Goal: Task Accomplishment & Management: Use online tool/utility

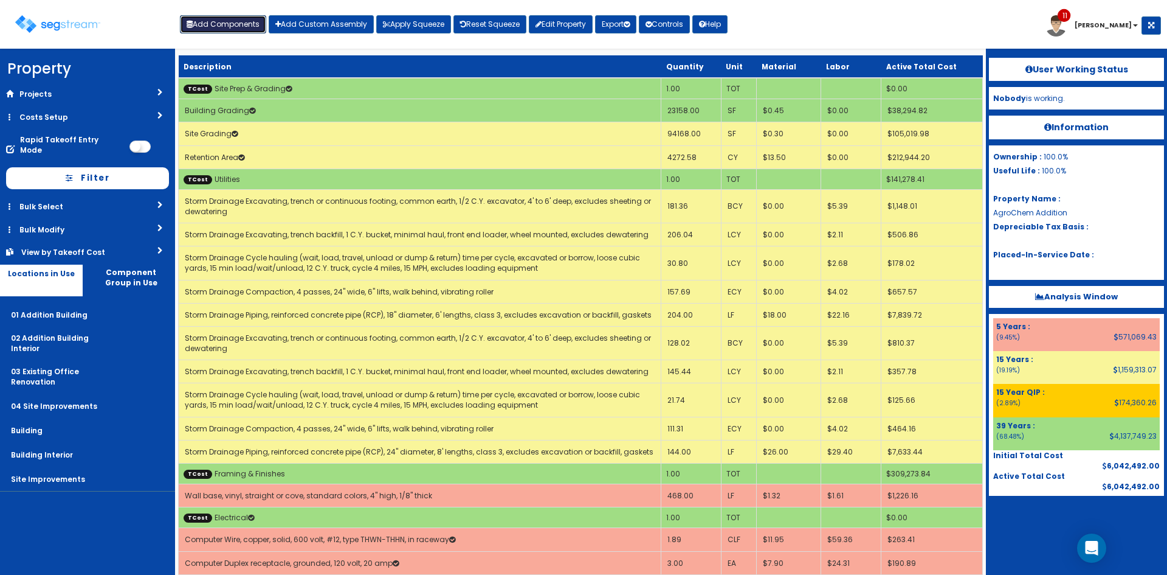
click at [243, 22] on button "Add Components" at bounding box center [223, 24] width 86 height 18
select select "5Y"
select select "default"
select select "4532"
select select "5280430"
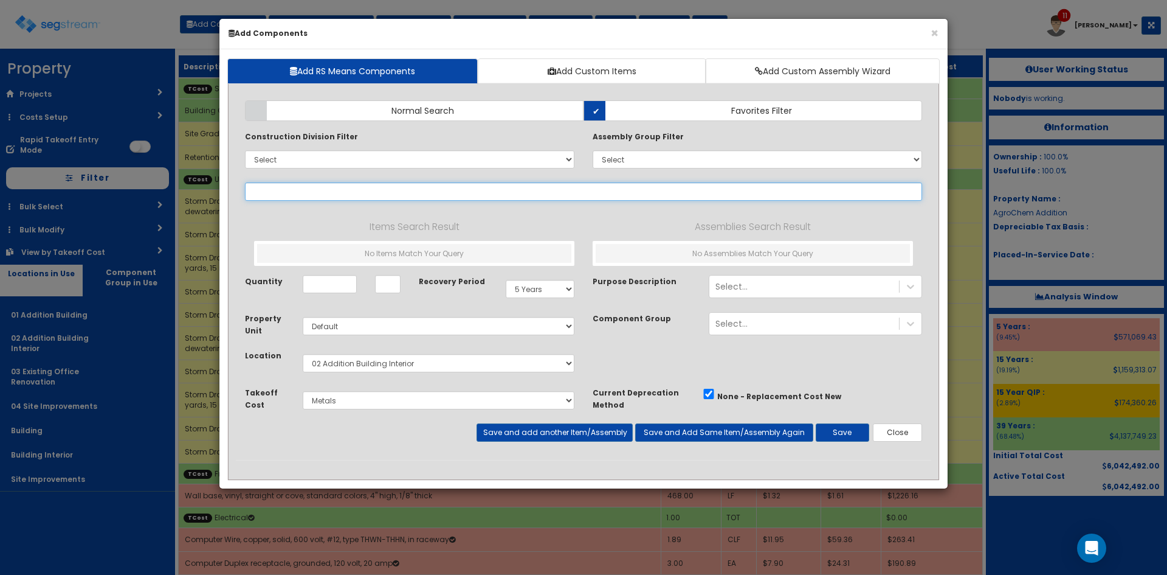
type input "f"
select select
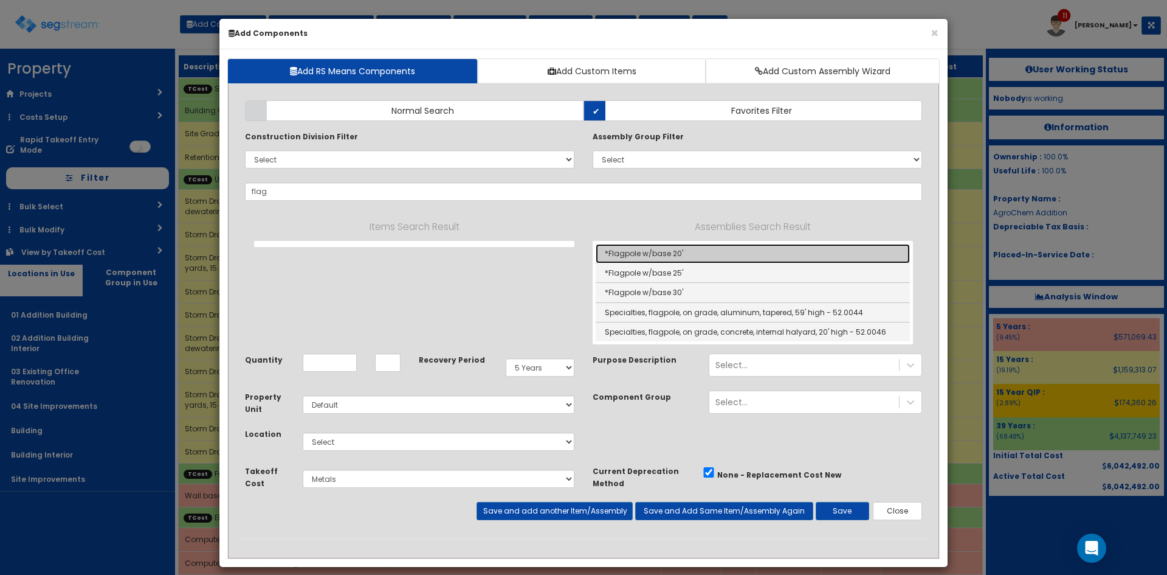
click at [643, 254] on link "*Flagpole w/base 20'" at bounding box center [753, 253] width 314 height 19
type input "*Flagpole w/base 20'"
type input "EA"
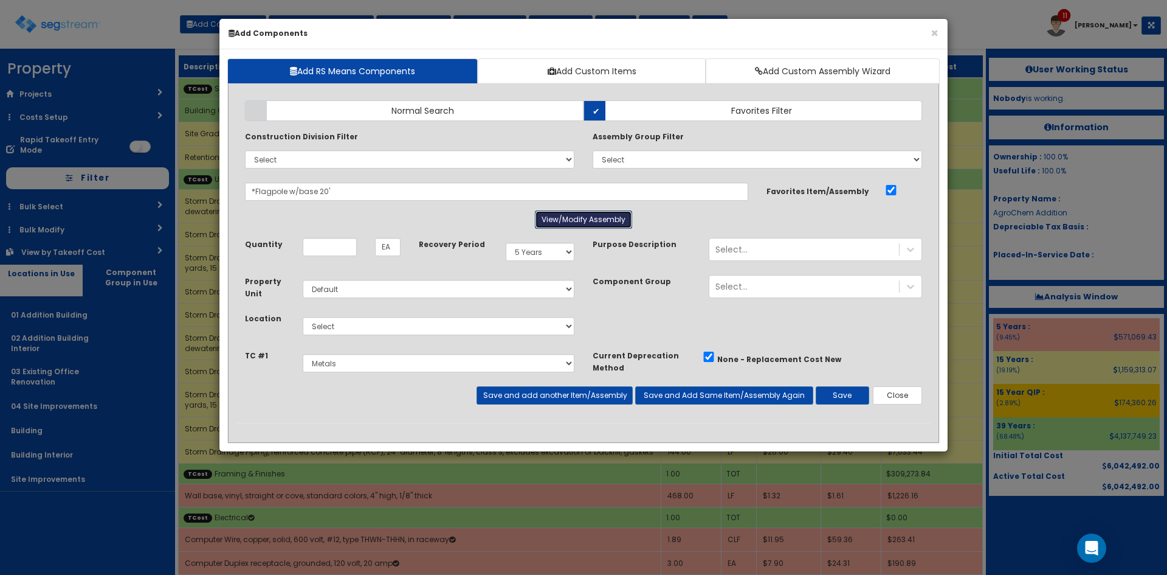
click at [580, 221] on button "View/Modify Assembly" at bounding box center [583, 219] width 97 height 18
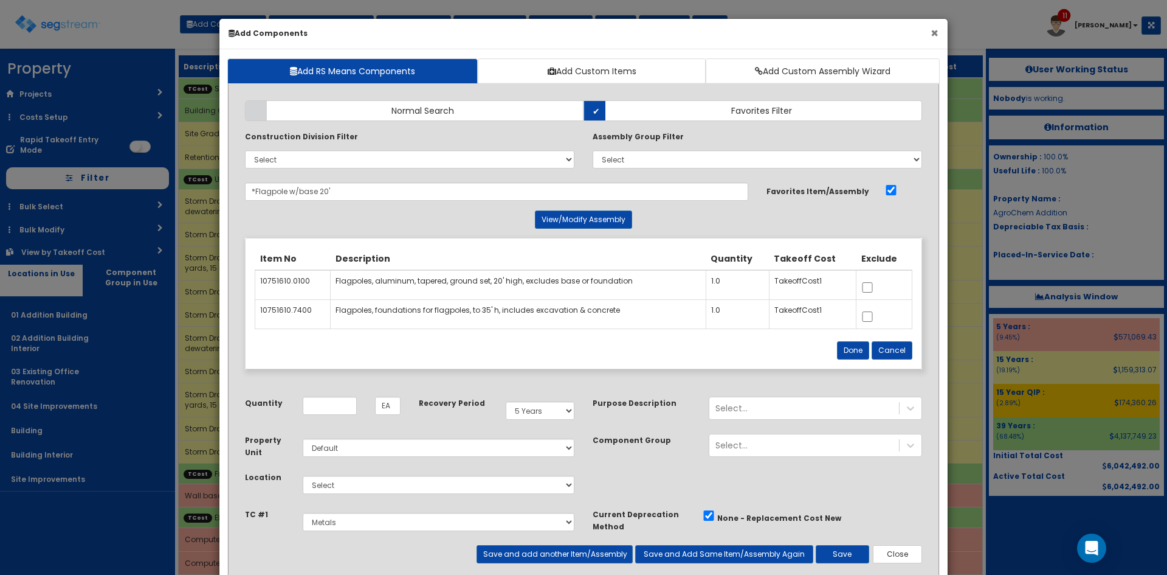
click at [936, 30] on button "×" at bounding box center [935, 33] width 8 height 13
